Goal: Complete application form: Complete application form

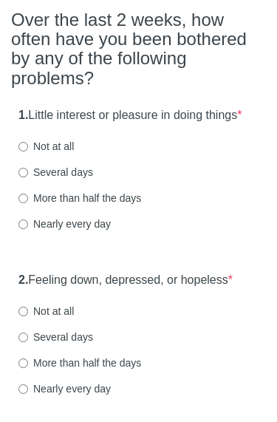
scroll to position [131, 0]
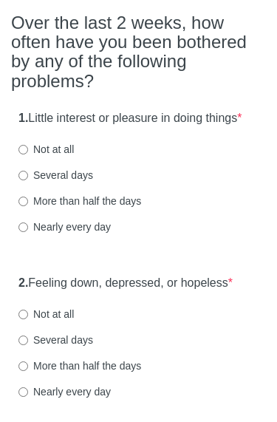
click at [159, 157] on div "Not at all" at bounding box center [138, 149] width 240 height 15
click at [79, 157] on div "Not at all" at bounding box center [138, 149] width 240 height 15
click at [64, 157] on label "Not at all" at bounding box center [45, 149] width 55 height 15
click at [28, 154] on input "Not at all" at bounding box center [23, 150] width 10 height 10
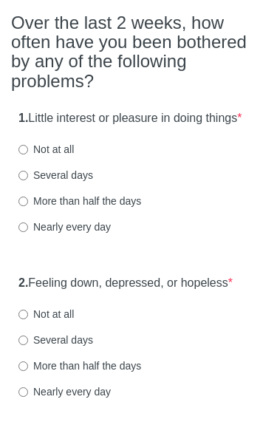
radio input "true"
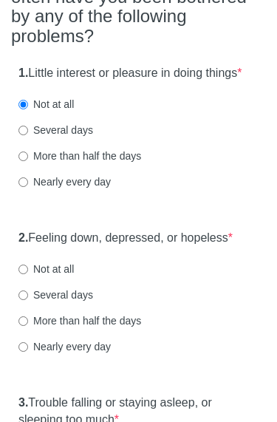
scroll to position [168, 0]
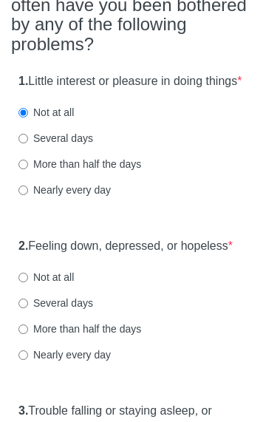
click at [74, 145] on label "Several days" at bounding box center [55, 138] width 75 height 15
click at [28, 143] on input "Several days" at bounding box center [23, 139] width 10 height 10
radio input "true"
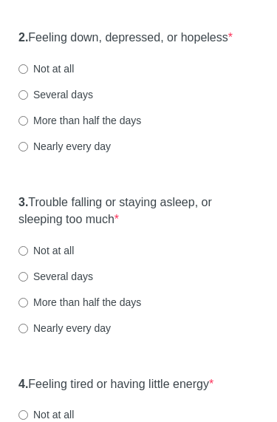
scroll to position [377, 0]
click at [92, 102] on label "Several days" at bounding box center [55, 94] width 75 height 15
click at [28, 100] on input "Several days" at bounding box center [23, 95] width 10 height 10
radio input "true"
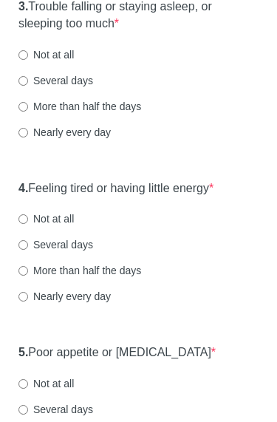
scroll to position [572, 0]
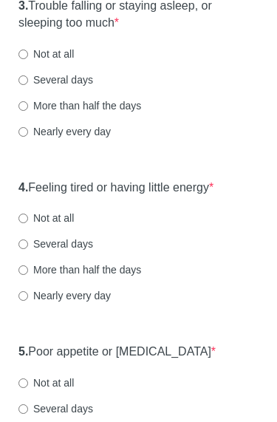
click at [123, 114] on label "More than half the days" at bounding box center [79, 106] width 123 height 15
click at [28, 111] on input "More than half the days" at bounding box center [23, 107] width 10 height 10
radio input "true"
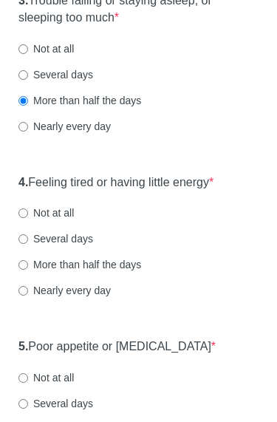
scroll to position [578, 0]
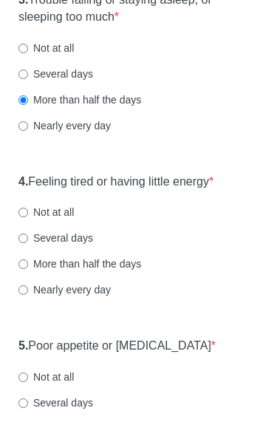
click at [91, 82] on label "Several days" at bounding box center [55, 74] width 75 height 15
click at [28, 80] on input "Several days" at bounding box center [23, 75] width 10 height 10
radio input "true"
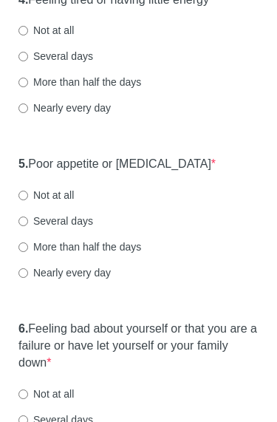
scroll to position [760, 0]
click at [138, 89] on label "More than half the days" at bounding box center [79, 82] width 123 height 15
click at [28, 87] on input "More than half the days" at bounding box center [23, 83] width 10 height 10
radio input "true"
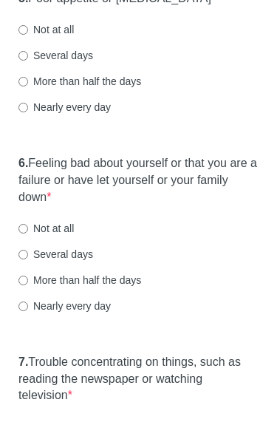
scroll to position [925, 0]
click at [148, 111] on div "5. Poor appetite or [MEDICAL_DATA] * Not at all Several days More than half the…" at bounding box center [138, 61] width 255 height 154
click at [72, 63] on label "Several days" at bounding box center [55, 56] width 75 height 15
click at [28, 61] on input "Several days" at bounding box center [23, 57] width 10 height 10
radio input "true"
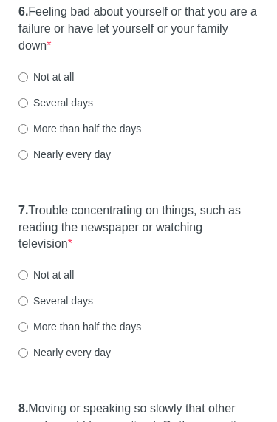
scroll to position [1080, 0]
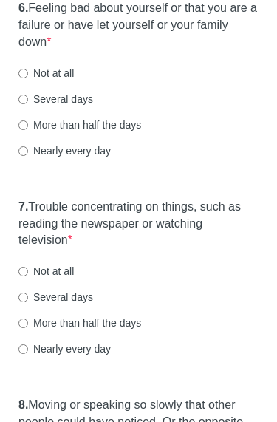
click at [89, 107] on label "Several days" at bounding box center [55, 99] width 75 height 15
click at [28, 105] on input "Several days" at bounding box center [23, 100] width 10 height 10
radio input "true"
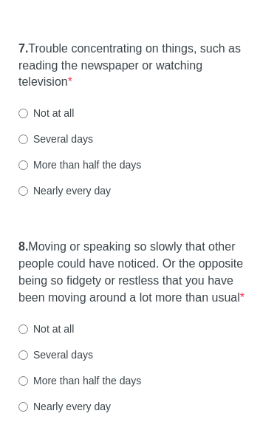
scroll to position [1241, 0]
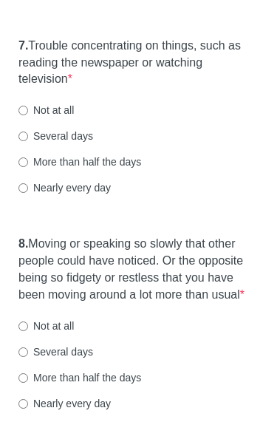
click at [114, 170] on label "More than half the days" at bounding box center [79, 162] width 123 height 15
click at [28, 168] on input "More than half the days" at bounding box center [23, 163] width 10 height 10
radio input "true"
click at [81, 144] on label "Several days" at bounding box center [55, 136] width 75 height 15
click at [28, 142] on input "Several days" at bounding box center [23, 137] width 10 height 10
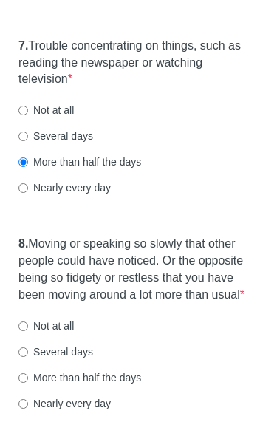
radio input "true"
click at [69, 118] on label "Not at all" at bounding box center [45, 110] width 55 height 15
click at [28, 116] on input "Not at all" at bounding box center [23, 111] width 10 height 10
radio input "true"
click at [83, 144] on label "Several days" at bounding box center [55, 136] width 75 height 15
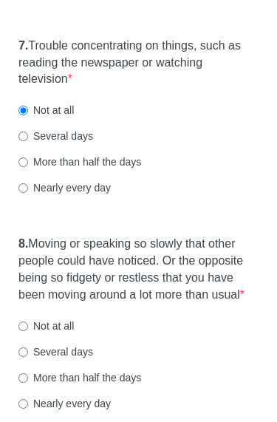
click at [28, 142] on input "Several days" at bounding box center [23, 137] width 10 height 10
radio input "true"
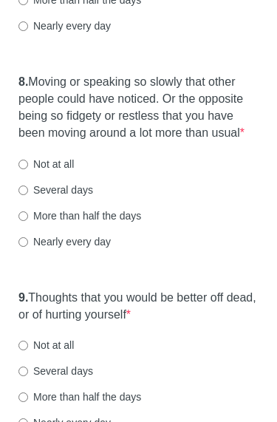
scroll to position [1402, 0]
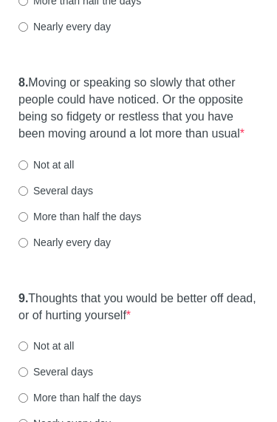
click at [116, 173] on div "Not at all" at bounding box center [138, 165] width 240 height 15
click at [66, 173] on label "Not at all" at bounding box center [45, 165] width 55 height 15
click at [28, 171] on input "Not at all" at bounding box center [23, 166] width 10 height 10
radio input "true"
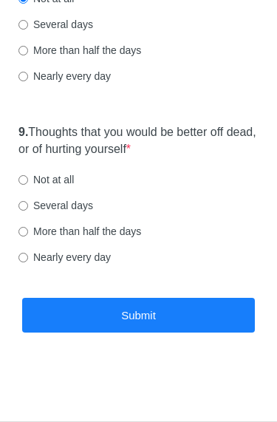
scroll to position [1601, 0]
click at [69, 184] on label "Not at all" at bounding box center [45, 179] width 55 height 15
click at [28, 184] on input "Not at all" at bounding box center [23, 180] width 10 height 10
radio input "true"
click at [144, 308] on button "Submit" at bounding box center [138, 315] width 233 height 35
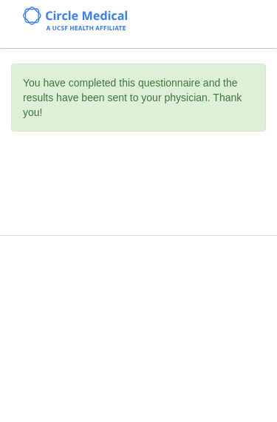
scroll to position [0, 0]
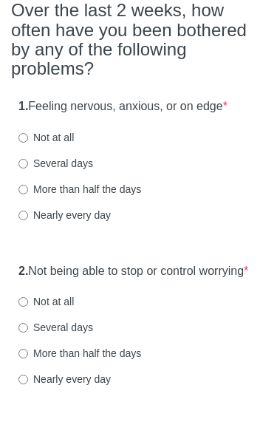
scroll to position [173, 0]
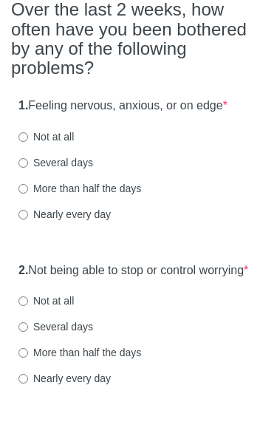
click at [117, 190] on label "More than half the days" at bounding box center [79, 189] width 123 height 15
click at [28, 190] on input "More than half the days" at bounding box center [23, 190] width 10 height 10
radio input "true"
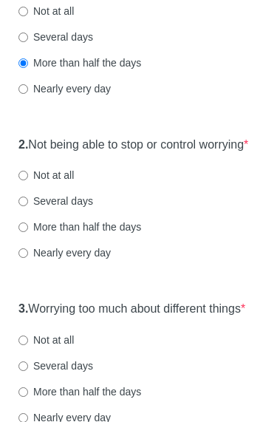
scroll to position [301, 0]
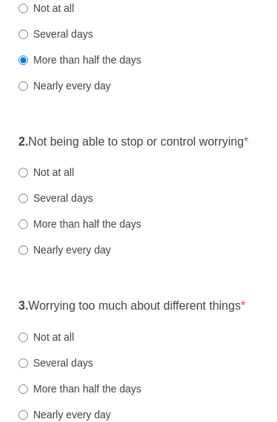
click at [120, 232] on label "More than half the days" at bounding box center [79, 224] width 123 height 15
click at [28, 230] on input "More than half the days" at bounding box center [23, 225] width 10 height 10
radio input "true"
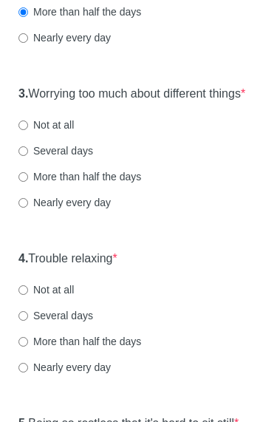
scroll to position [520, 0]
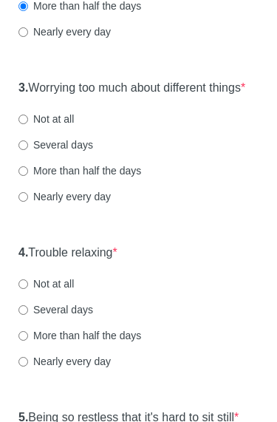
click at [136, 178] on label "More than half the days" at bounding box center [79, 170] width 123 height 15
click at [28, 176] on input "More than half the days" at bounding box center [23, 171] width 10 height 10
radio input "true"
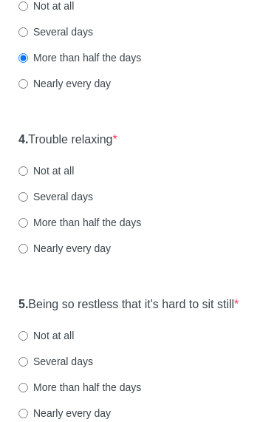
scroll to position [631, 0]
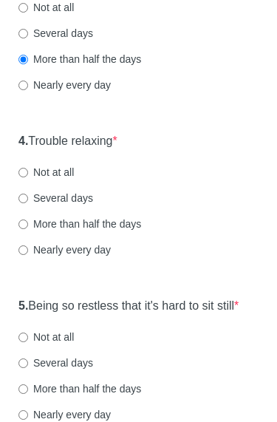
click at [78, 205] on label "Several days" at bounding box center [55, 197] width 75 height 15
click at [28, 203] on input "Several days" at bounding box center [23, 198] width 10 height 10
radio input "true"
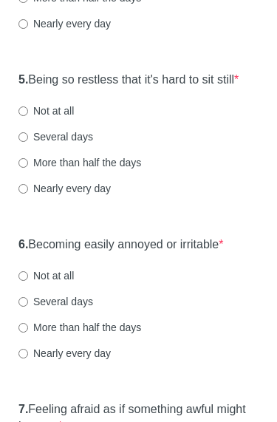
scroll to position [838, 0]
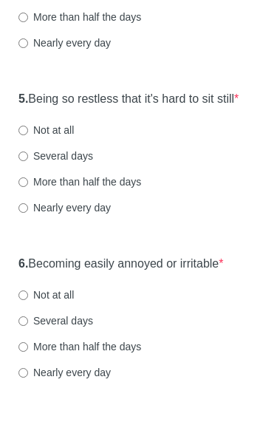
click at [78, 163] on label "Several days" at bounding box center [55, 155] width 75 height 15
click at [28, 161] on input "Several days" at bounding box center [23, 156] width 10 height 10
radio input "true"
click at [69, 137] on label "Not at all" at bounding box center [45, 130] width 55 height 15
click at [28, 135] on input "Not at all" at bounding box center [23, 131] width 10 height 10
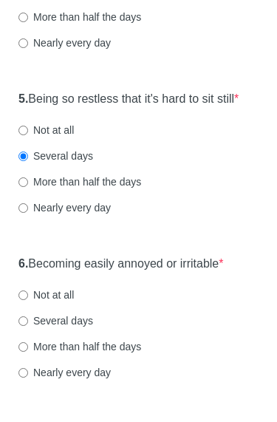
radio input "true"
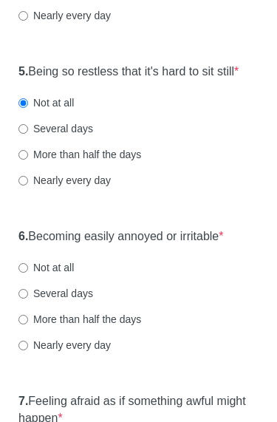
scroll to position [865, 0]
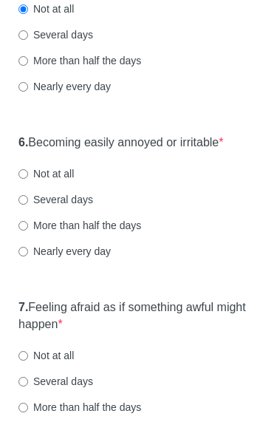
click at [80, 207] on label "Several days" at bounding box center [55, 200] width 75 height 15
click at [28, 205] on input "Several days" at bounding box center [23, 201] width 10 height 10
radio input "true"
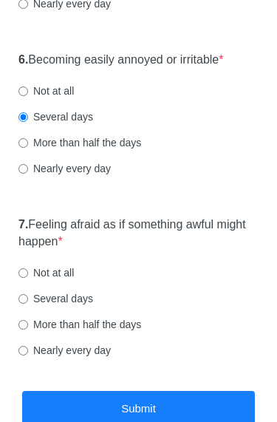
scroll to position [1159, 0]
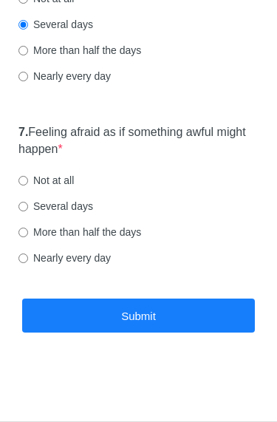
click at [110, 228] on label "More than half the days" at bounding box center [79, 231] width 123 height 15
click at [28, 228] on input "More than half the days" at bounding box center [23, 232] width 10 height 10
radio input "true"
click at [117, 322] on button "Submit" at bounding box center [138, 315] width 233 height 35
